Goal: Navigation & Orientation: Find specific page/section

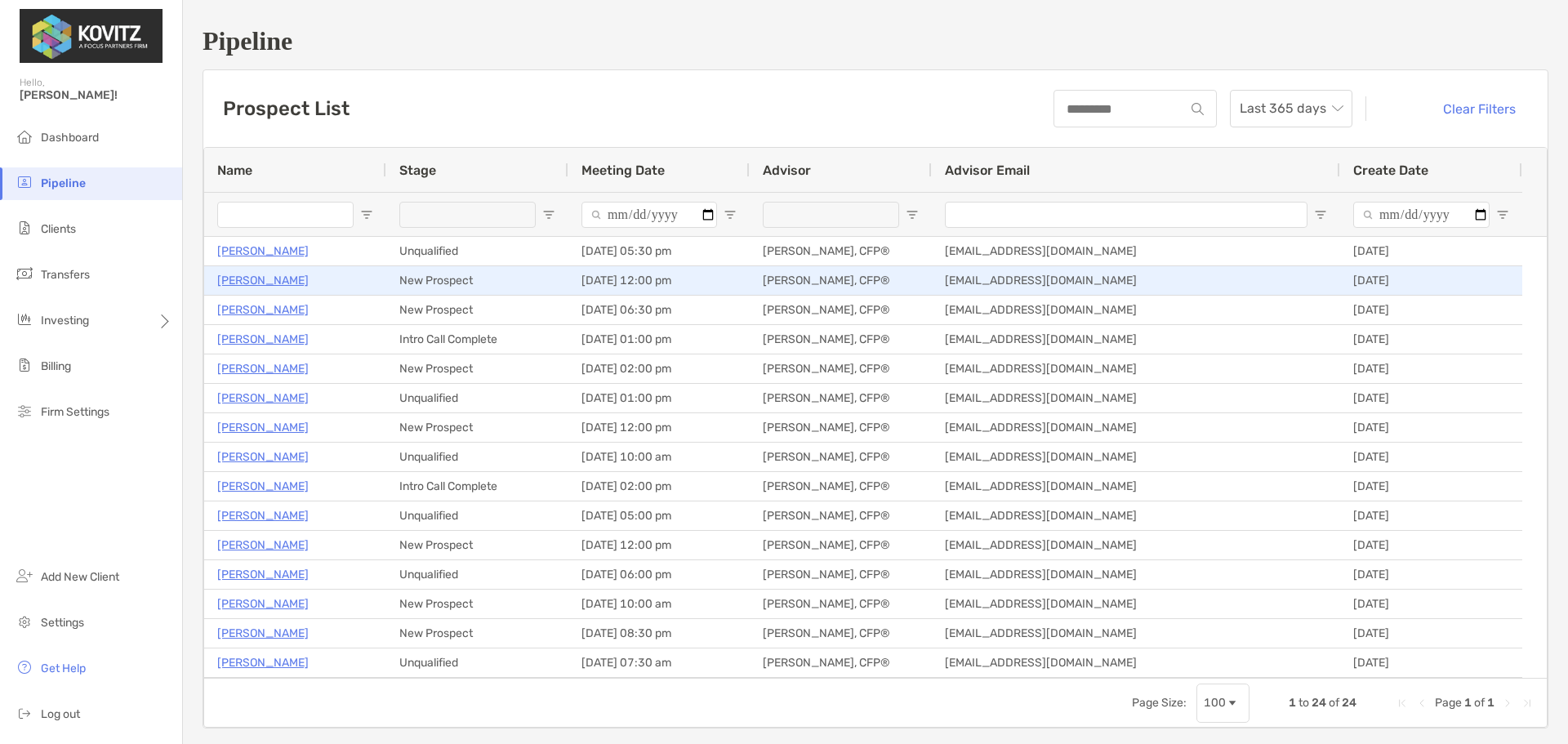
click at [246, 283] on p "Daniel Callton" at bounding box center [262, 281] width 91 height 21
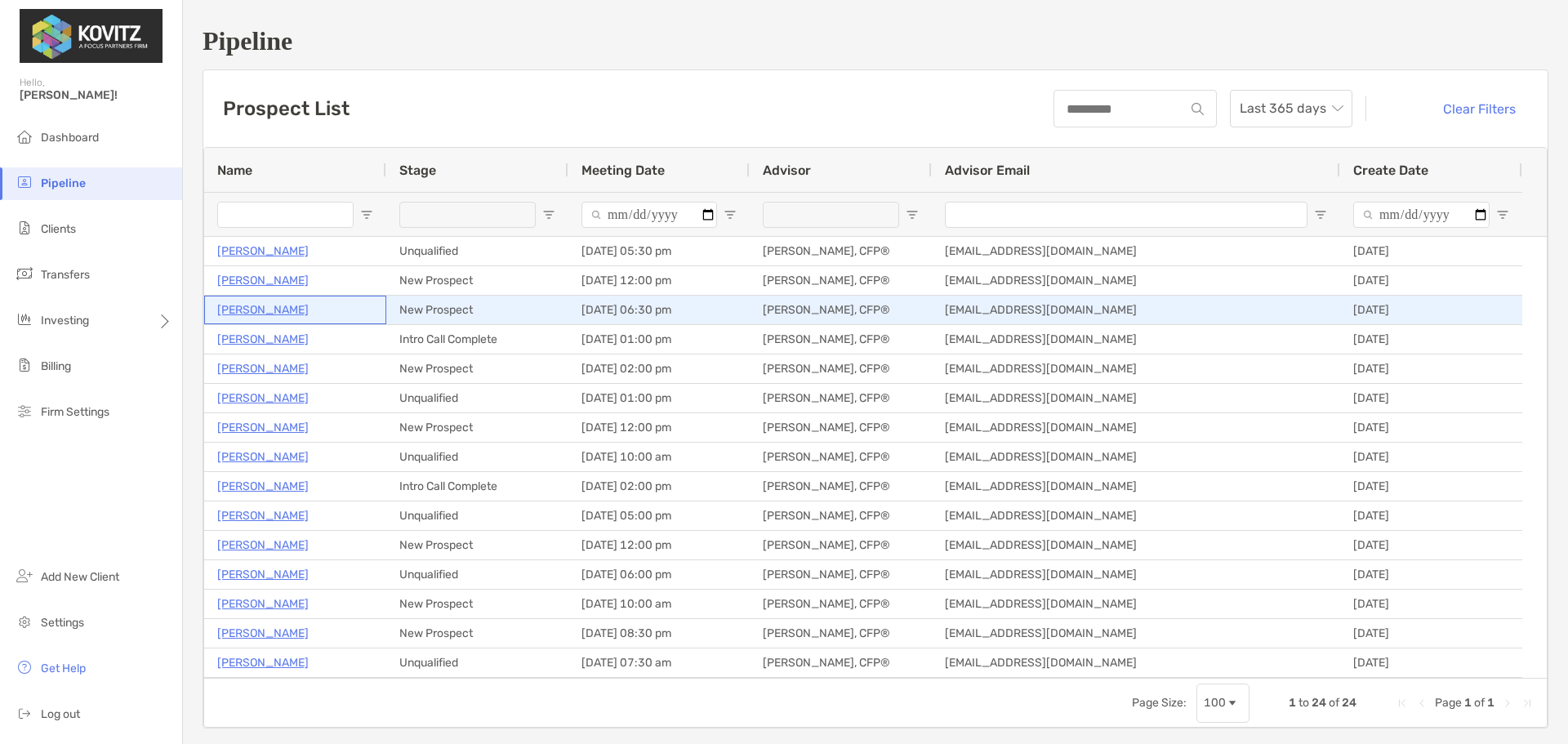
click at [251, 305] on p "Paul Benson" at bounding box center [262, 310] width 91 height 21
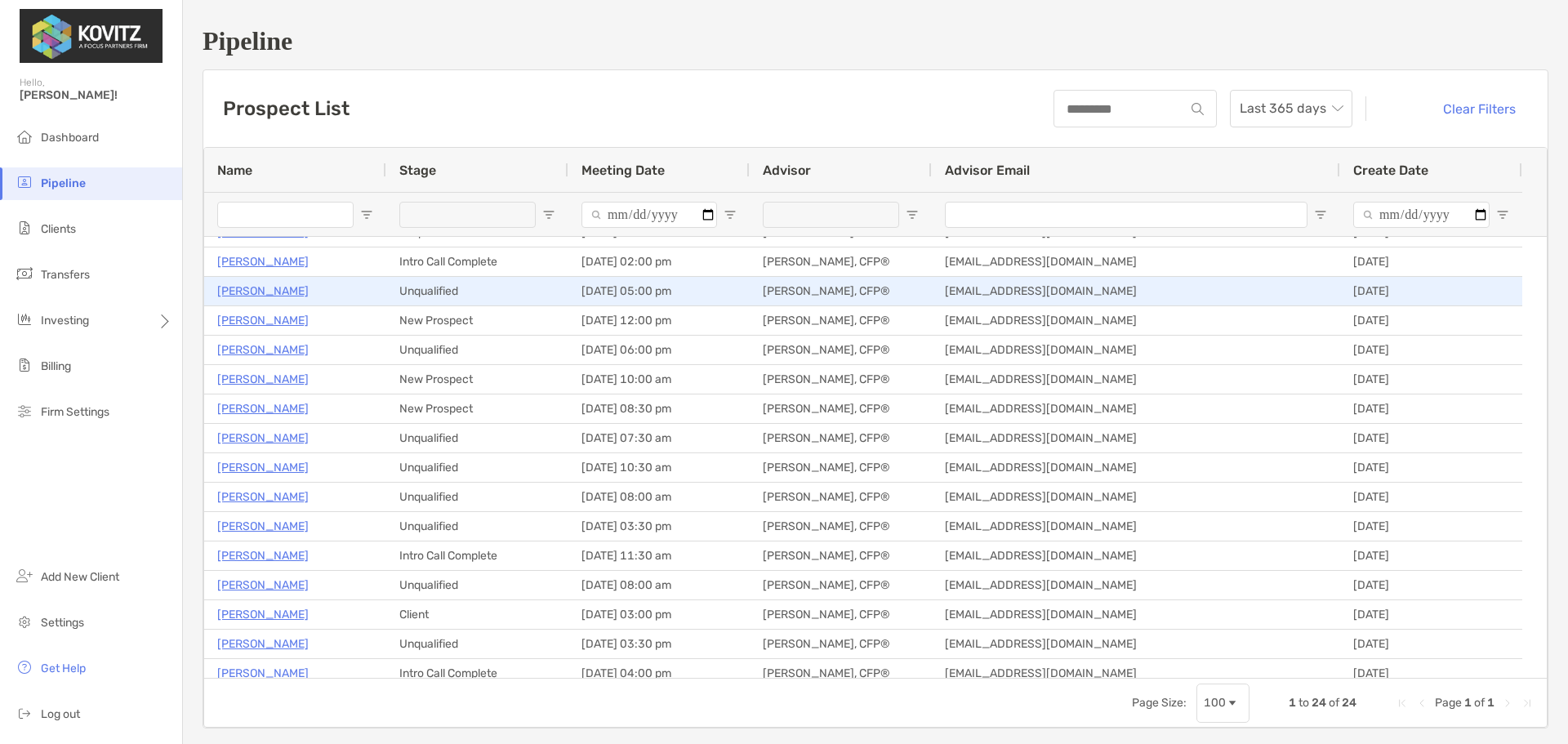
scroll to position [265, 0]
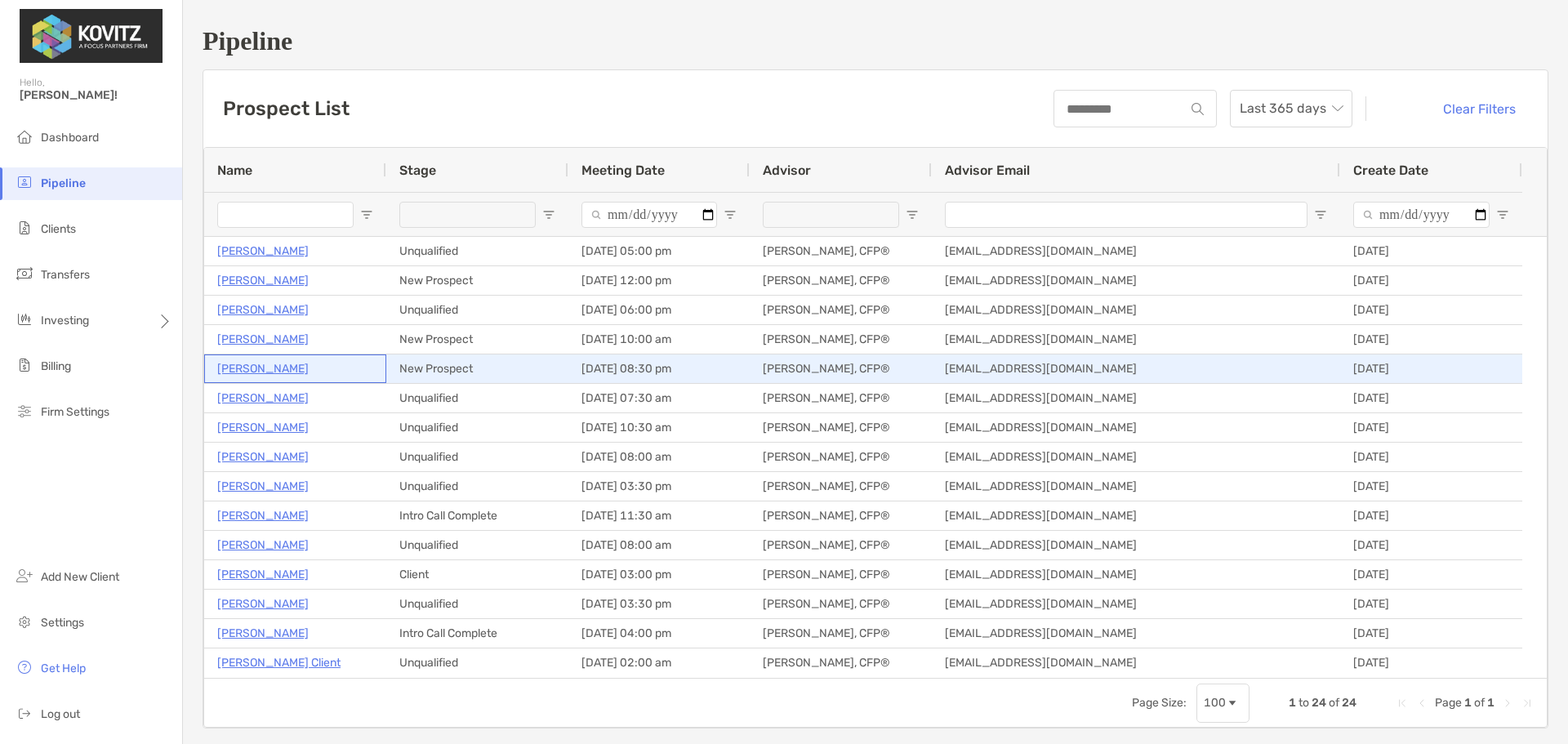
click at [261, 367] on p "Austin Dilley" at bounding box center [262, 369] width 91 height 21
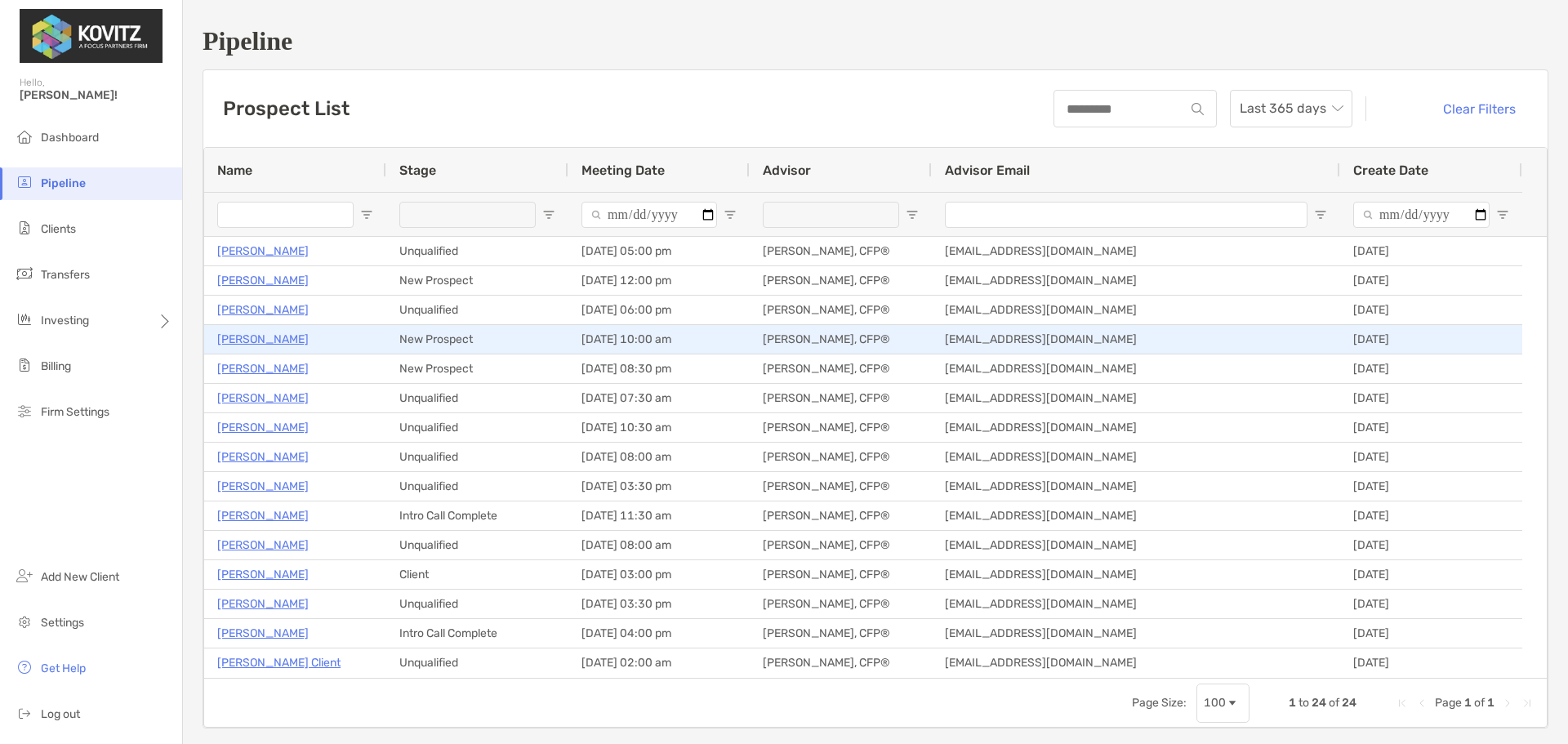
click at [254, 340] on p "Mike Williams" at bounding box center [262, 340] width 91 height 21
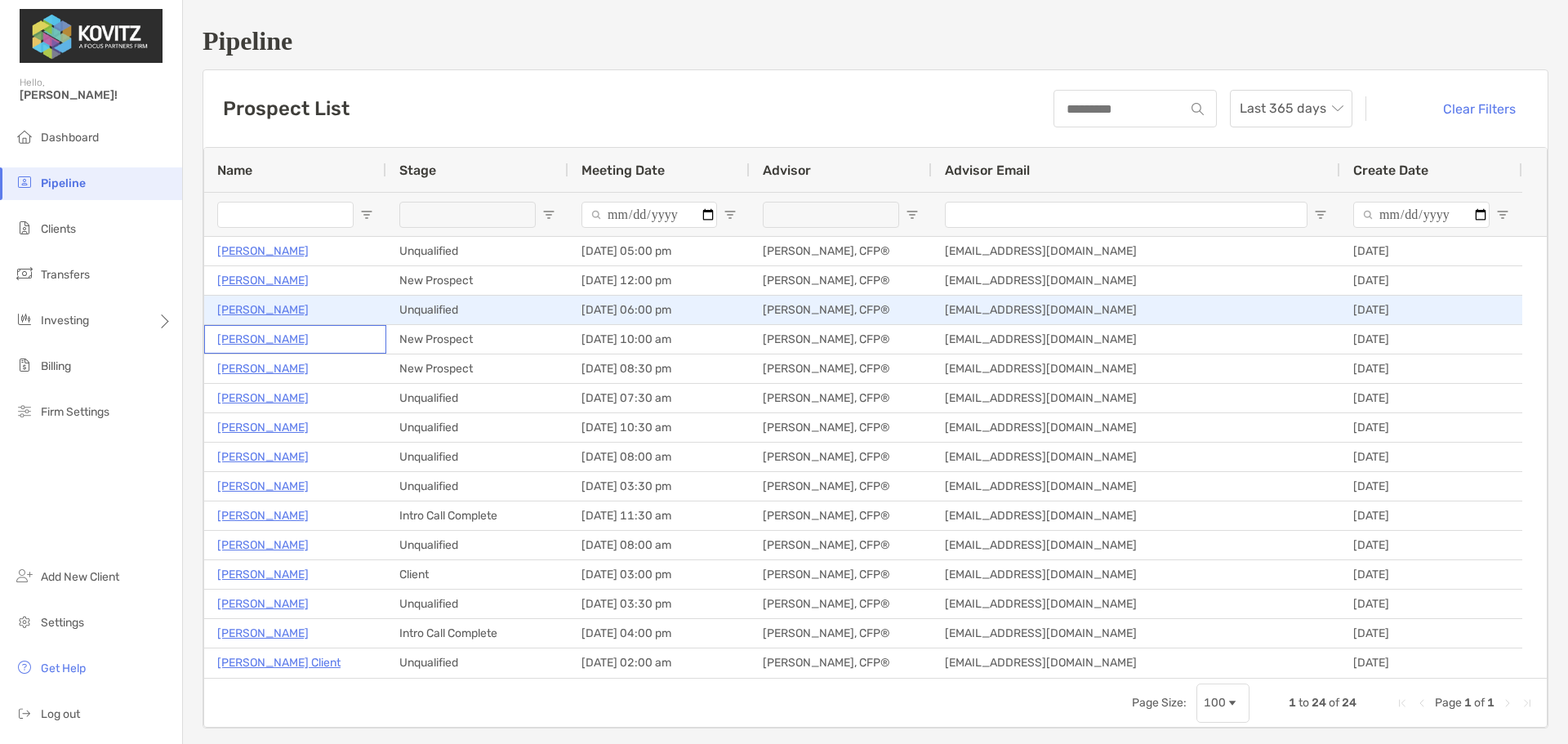
scroll to position [101, 0]
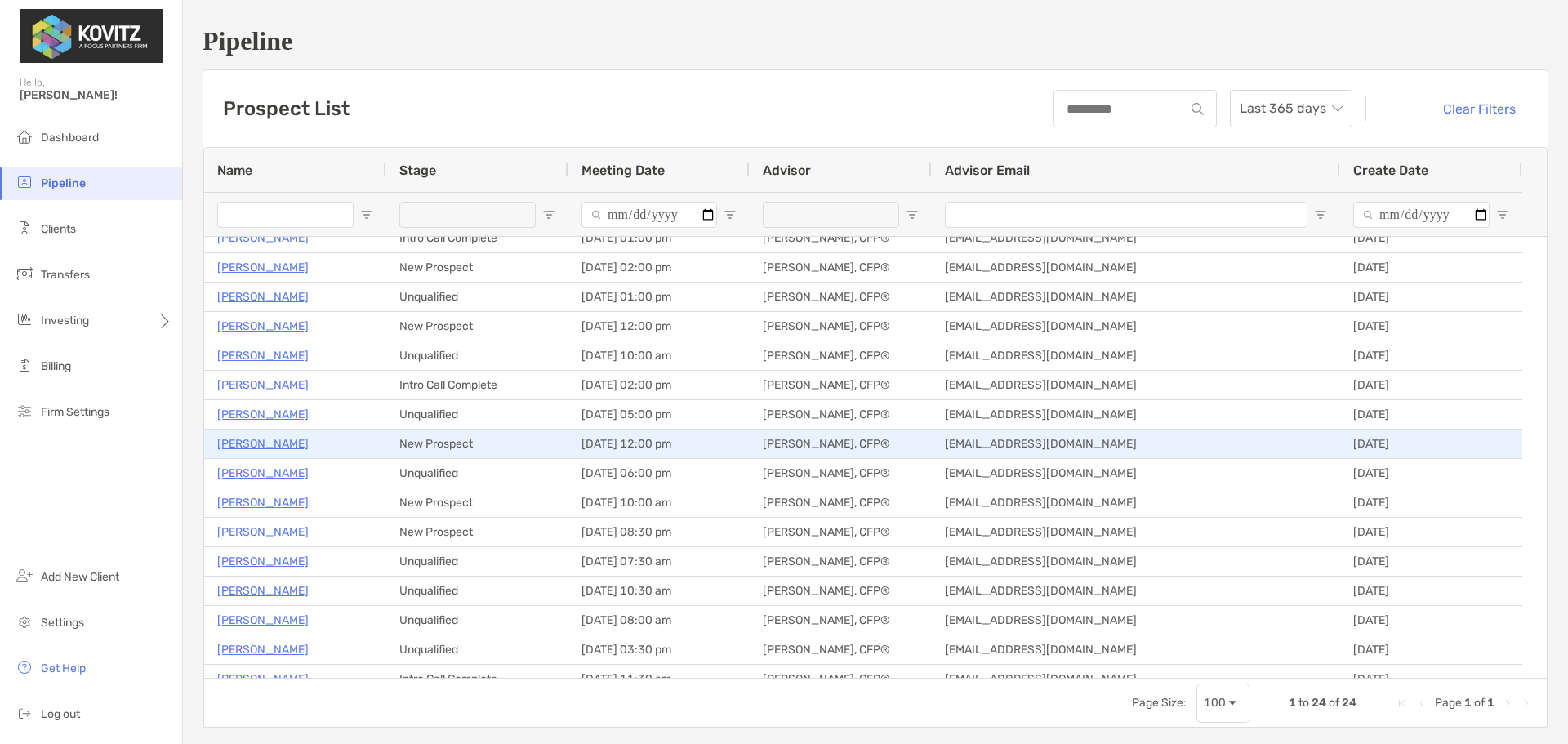
click at [254, 437] on p "Joselito Miranda" at bounding box center [262, 444] width 91 height 21
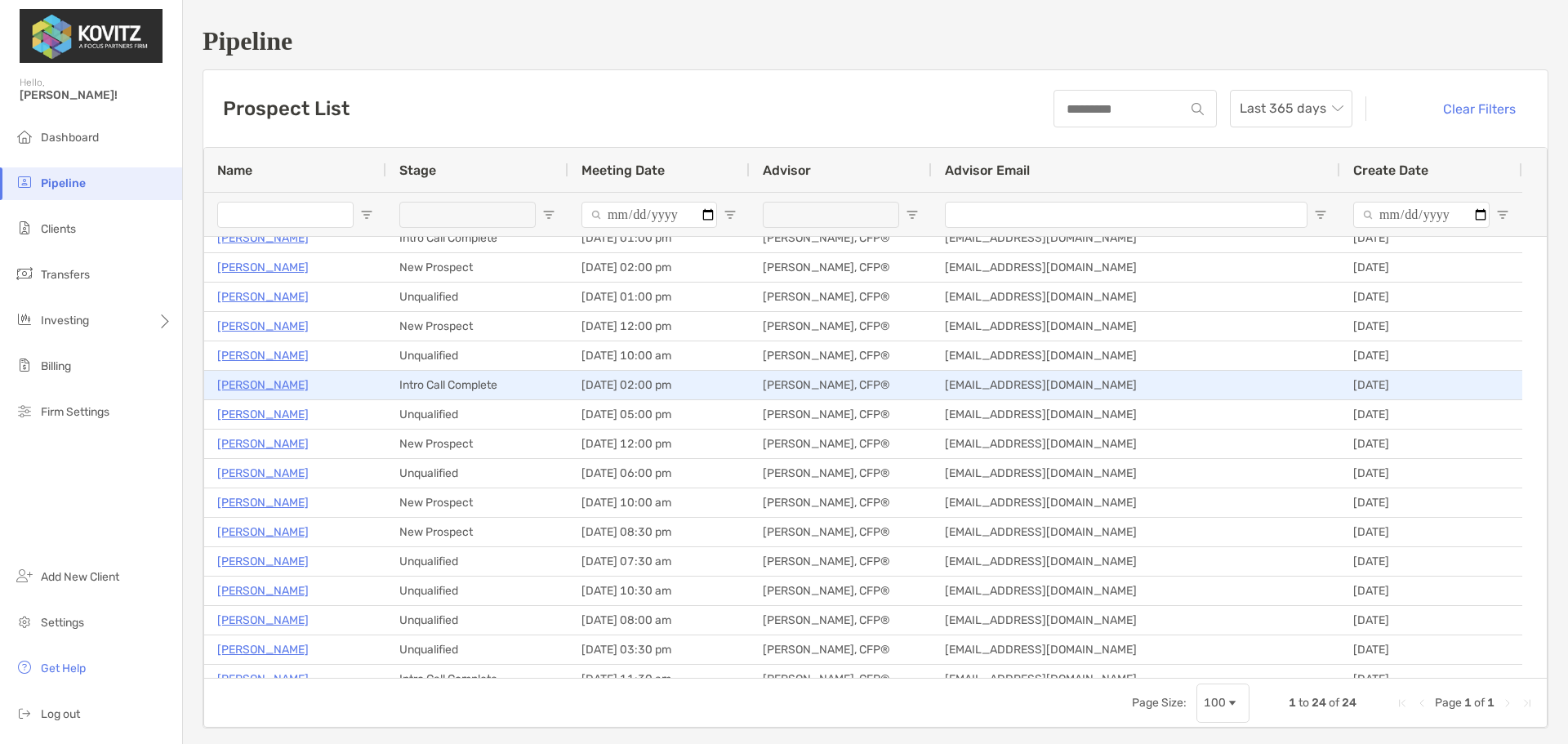
click at [253, 385] on p "Gabriel Mera" at bounding box center [262, 385] width 91 height 21
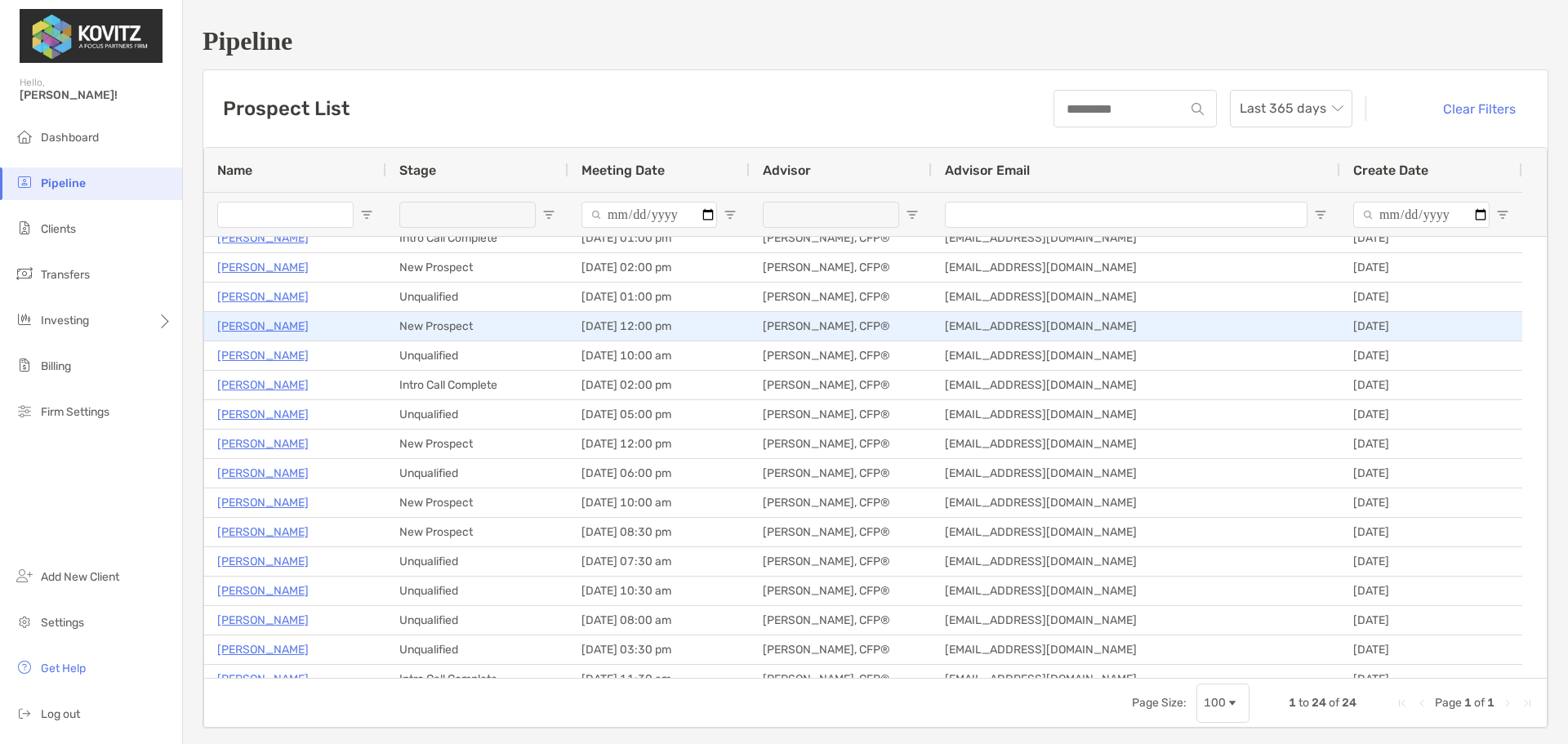
click at [269, 326] on p "[PERSON_NAME]" at bounding box center [262, 326] width 91 height 21
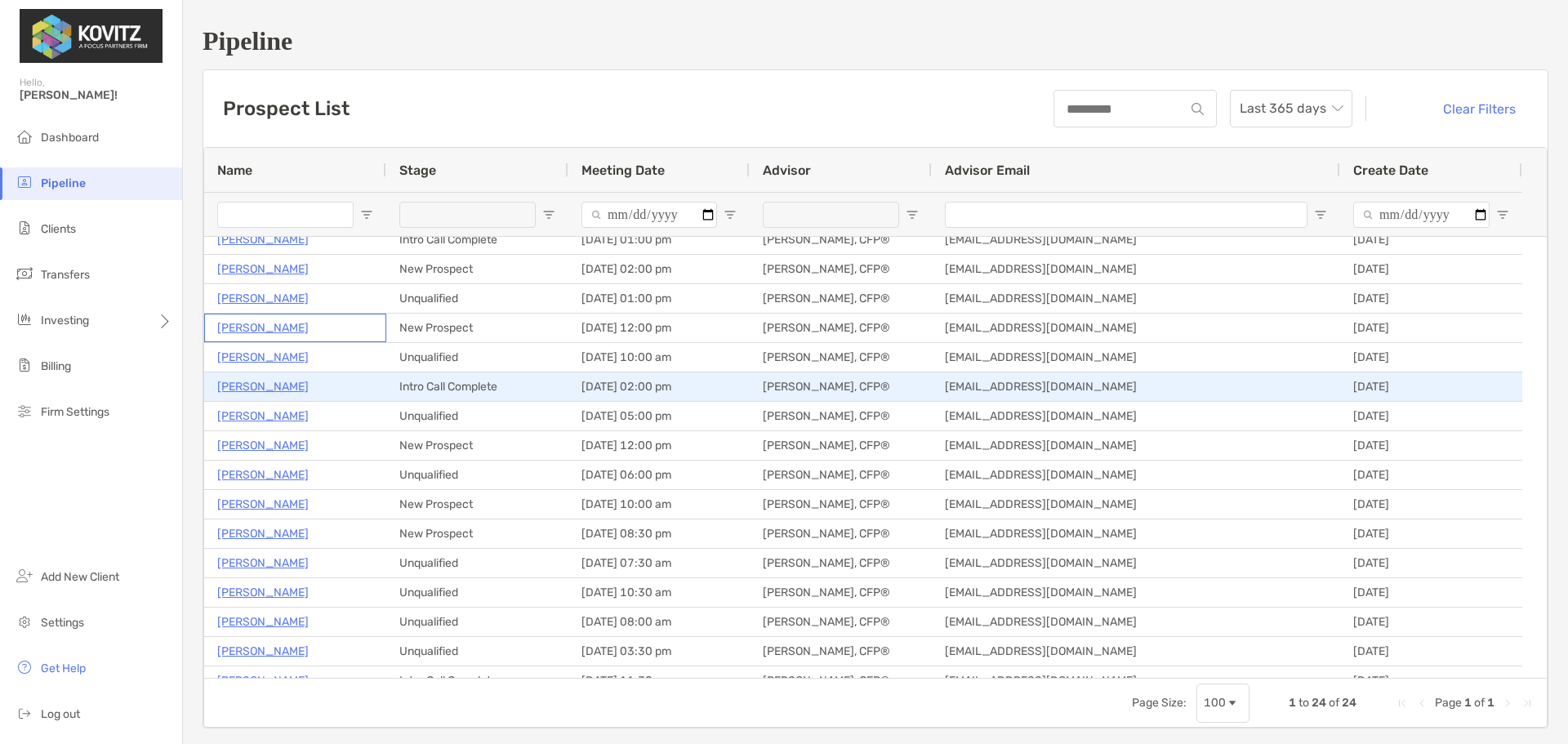
scroll to position [163, 0]
